Goal: Task Accomplishment & Management: Use online tool/utility

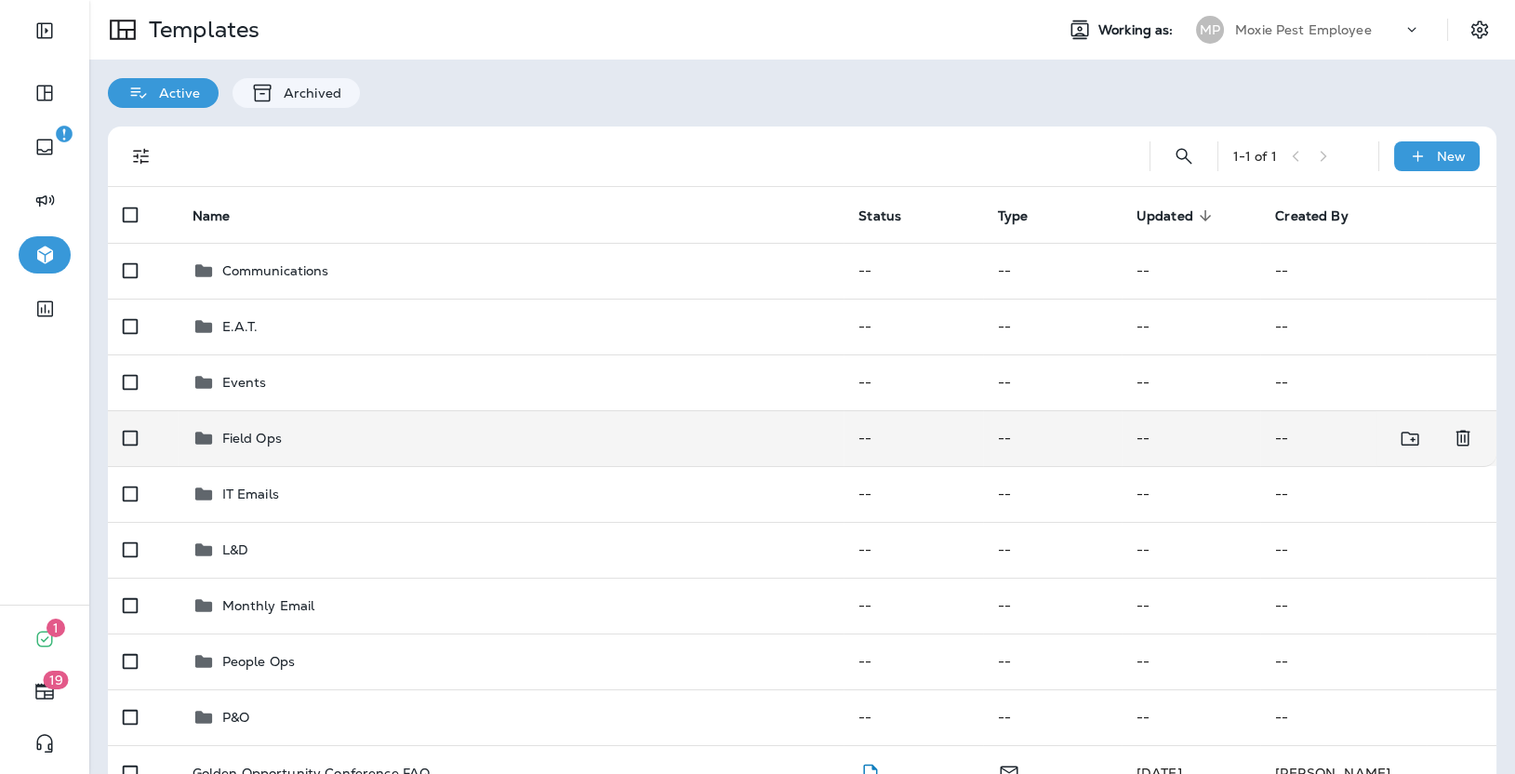
click at [264, 438] on p "Field Ops" at bounding box center [252, 437] width 60 height 15
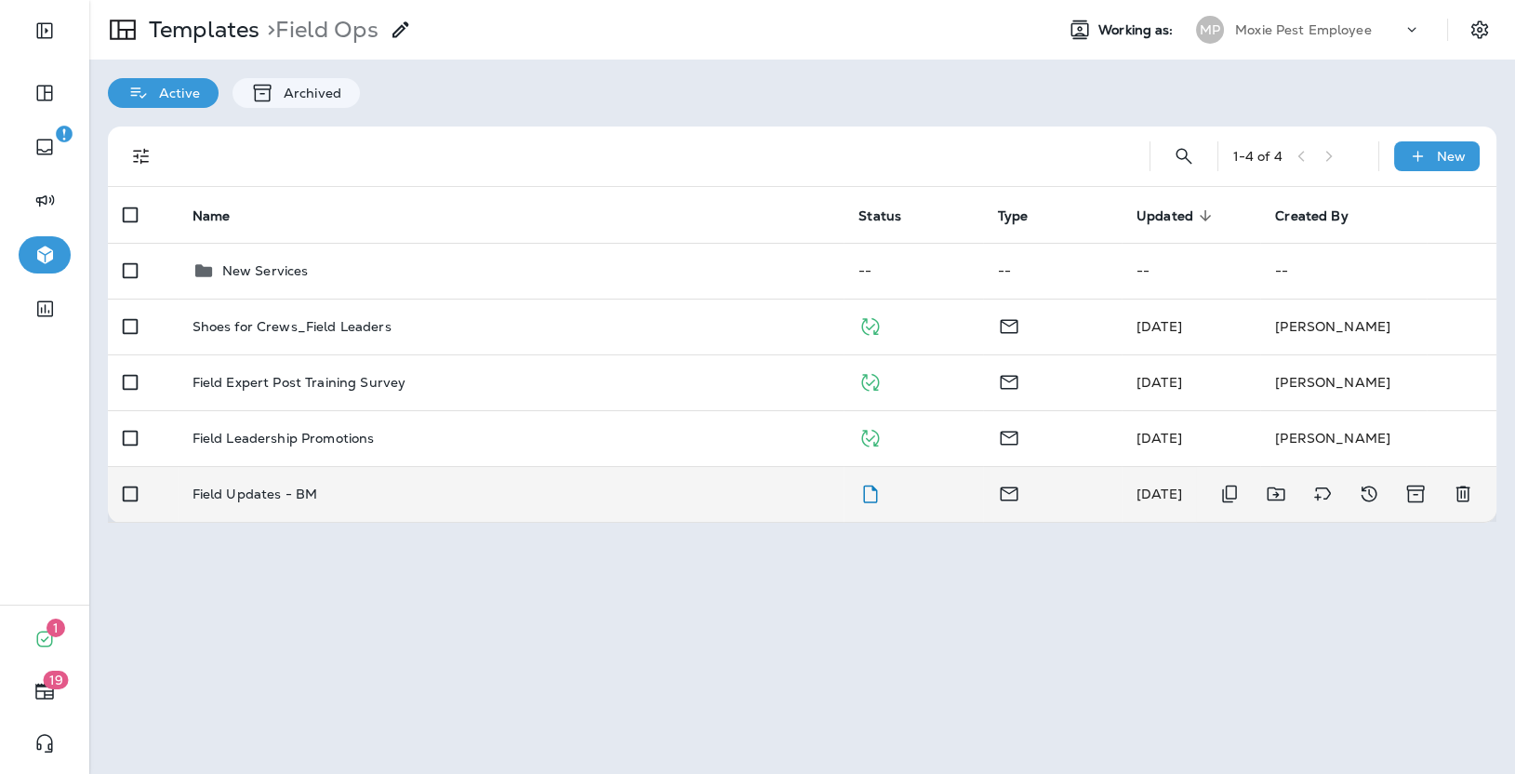
click at [279, 499] on p "Field Updates - BM" at bounding box center [255, 493] width 126 height 15
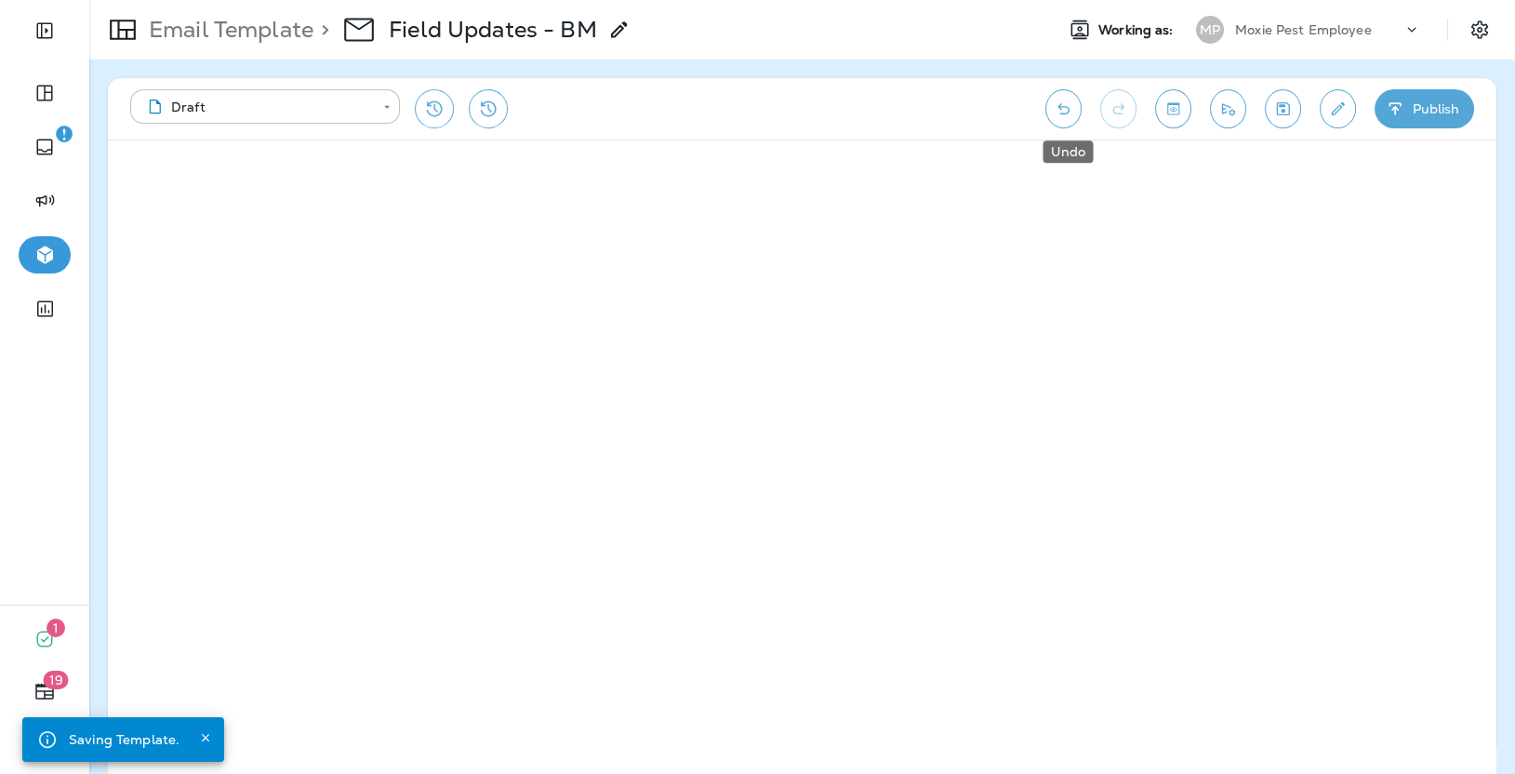
click at [1073, 113] on icon "Undo" at bounding box center [1063, 108] width 20 height 19
click at [1069, 113] on icon "Undo" at bounding box center [1063, 108] width 12 height 11
